Goal: Information Seeking & Learning: Learn about a topic

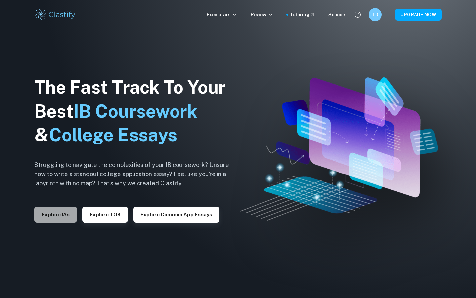
click at [54, 211] on button "Explore IAs" at bounding box center [55, 214] width 43 height 16
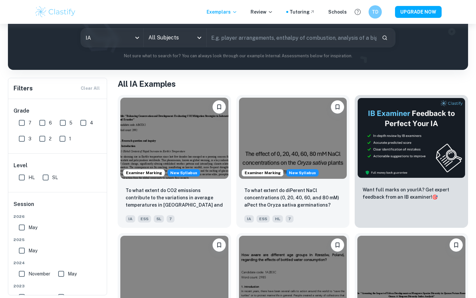
scroll to position [15, 0]
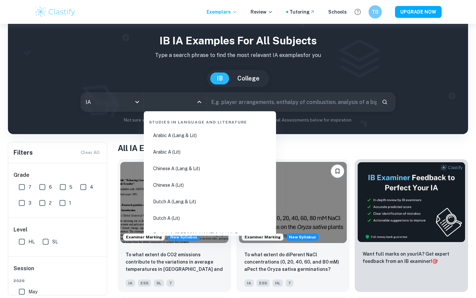
click at [167, 106] on input "All Subjects" at bounding box center [170, 102] width 47 height 13
type input "tok"
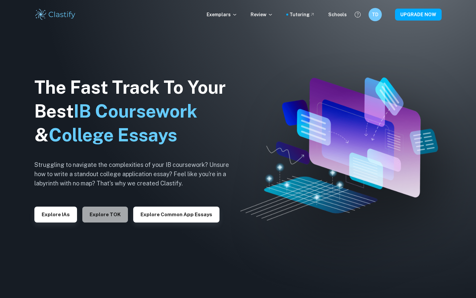
click at [106, 215] on button "Explore TOK" at bounding box center [105, 214] width 46 height 16
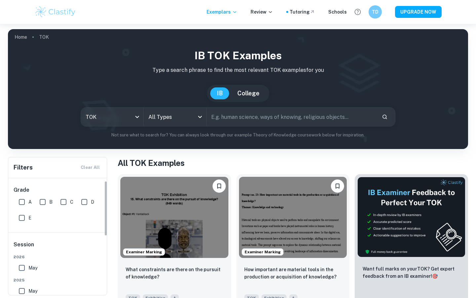
scroll to position [7, 0]
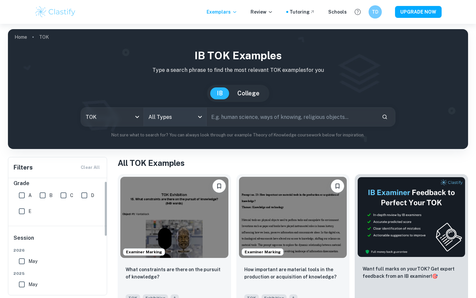
click at [171, 118] on body "We value your privacy We use cookies to enhance your browsing experience, serve…" at bounding box center [238, 173] width 476 height 298
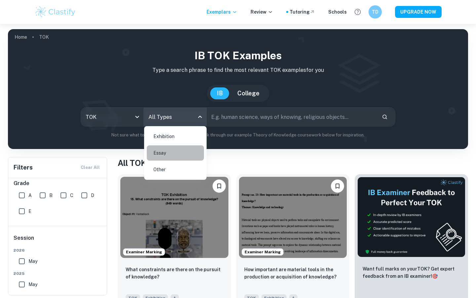
click at [181, 150] on li "Essay" at bounding box center [175, 152] width 57 height 15
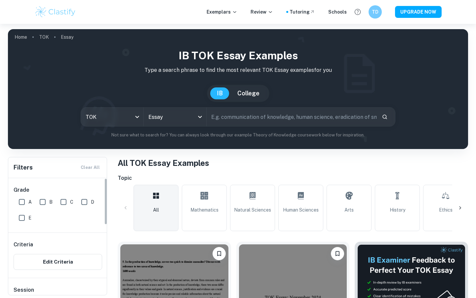
click at [33, 194] on div "A" at bounding box center [26, 200] width 21 height 16
click at [30, 197] on label "A" at bounding box center [23, 201] width 17 height 13
click at [28, 197] on input "A" at bounding box center [21, 201] width 13 height 13
checkbox input "true"
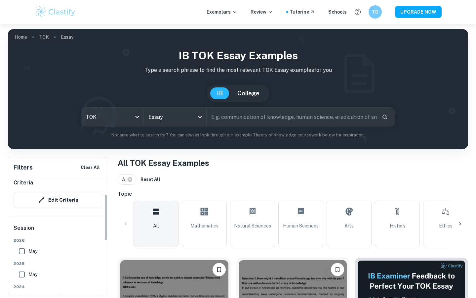
scroll to position [87, 0]
click at [31, 223] on span "May" at bounding box center [32, 226] width 9 height 7
click at [28, 223] on input "May" at bounding box center [21, 226] width 13 height 13
checkbox input "true"
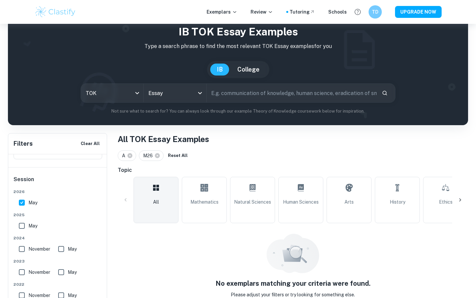
scroll to position [41, 0]
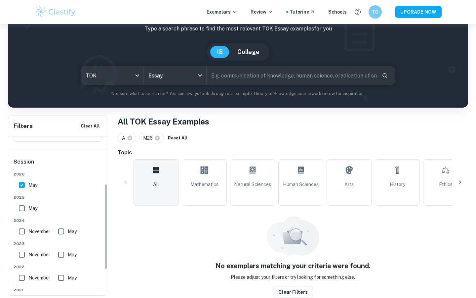
click at [33, 206] on span "May" at bounding box center [32, 207] width 9 height 7
click at [28, 206] on input "May" at bounding box center [21, 207] width 13 height 13
checkbox input "true"
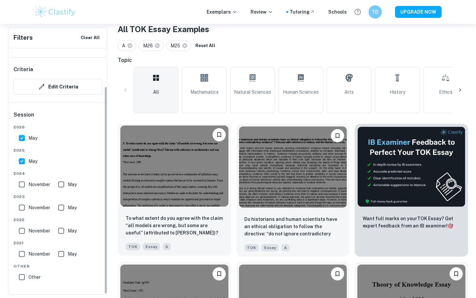
scroll to position [189, 0]
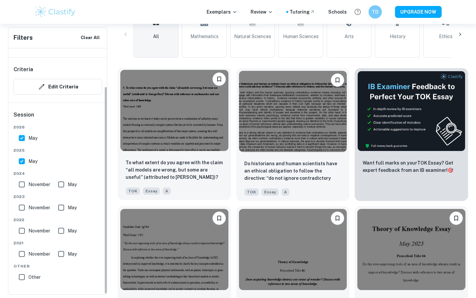
click at [183, 133] on img at bounding box center [174, 110] width 108 height 81
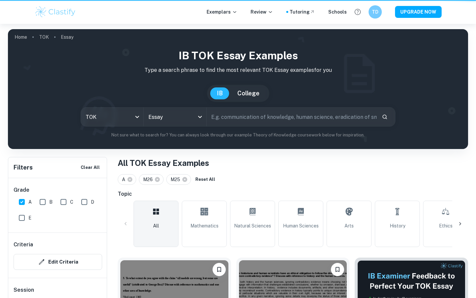
scroll to position [189, 0]
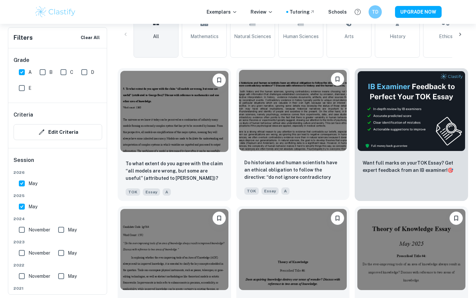
click at [299, 118] on img at bounding box center [293, 110] width 108 height 81
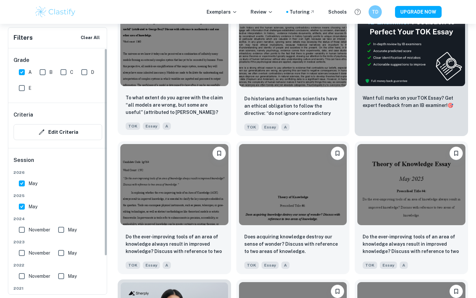
scroll to position [256, 0]
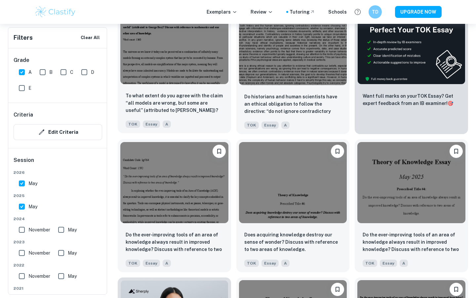
click at [169, 187] on img at bounding box center [174, 182] width 108 height 81
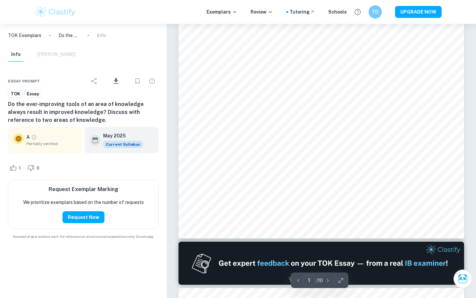
scroll to position [198, 0]
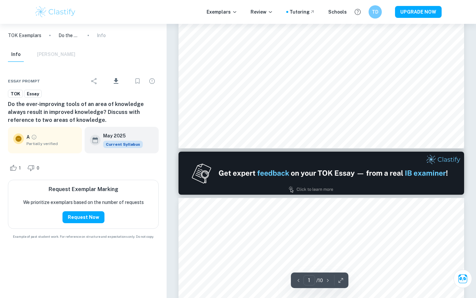
type input "2"
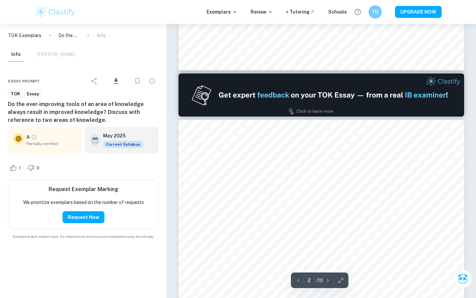
scroll to position [365, 0]
